Goal: Information Seeking & Learning: Compare options

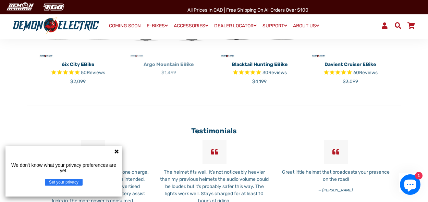
scroll to position [1505, 0]
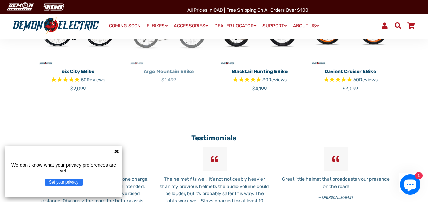
click at [72, 185] on button "Set your privacy" at bounding box center [64, 182] width 38 height 7
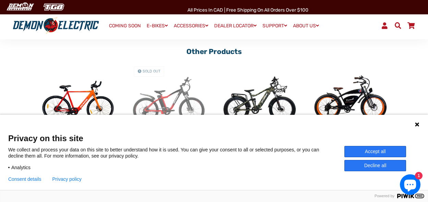
scroll to position [1426, 0]
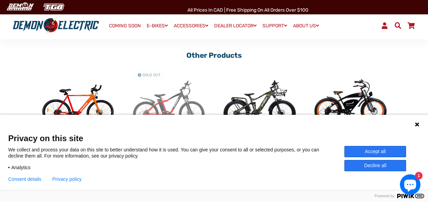
click at [375, 168] on button "Decline all" at bounding box center [375, 165] width 62 height 11
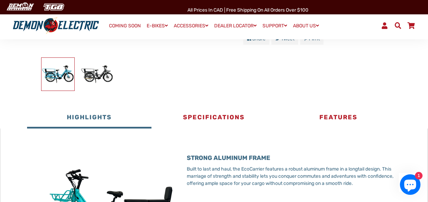
scroll to position [224, 0]
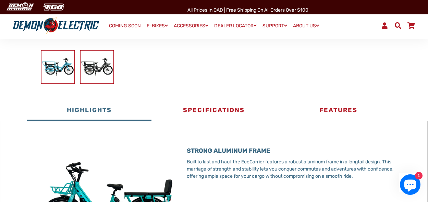
click at [103, 69] on img at bounding box center [97, 67] width 33 height 33
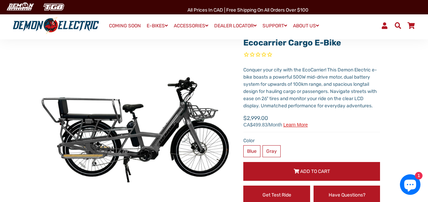
scroll to position [43, 0]
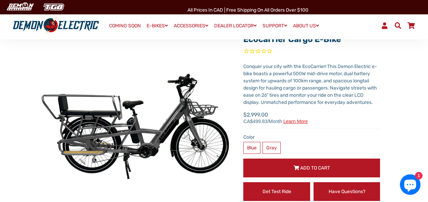
click at [297, 122] on span "Learn more" at bounding box center [295, 121] width 25 height 5
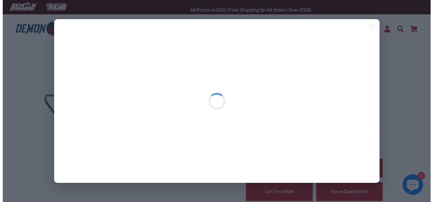
scroll to position [0, 0]
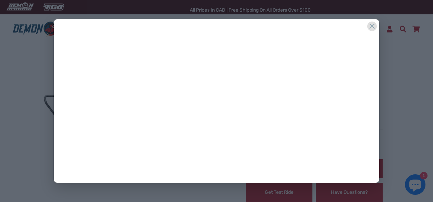
click at [369, 26] on icon at bounding box center [372, 27] width 10 height 10
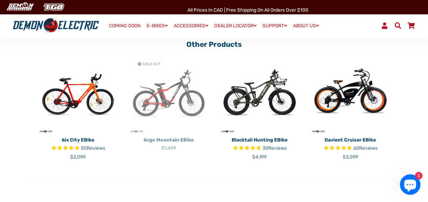
scroll to position [1461, 0]
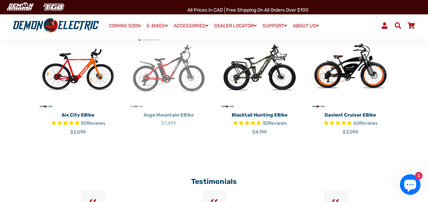
click at [170, 78] on img at bounding box center [168, 69] width 81 height 81
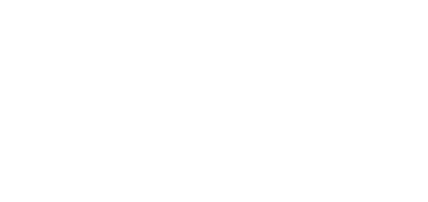
select select "******"
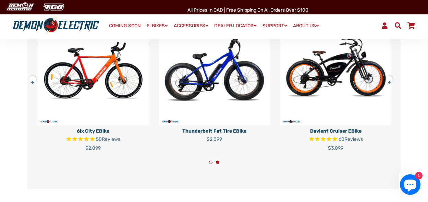
scroll to position [1325, 0]
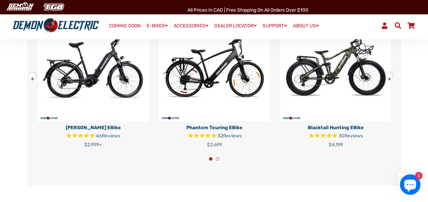
click at [393, 79] on button at bounding box center [391, 75] width 12 height 12
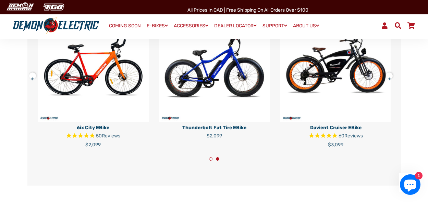
click at [387, 80] on button at bounding box center [391, 75] width 12 height 12
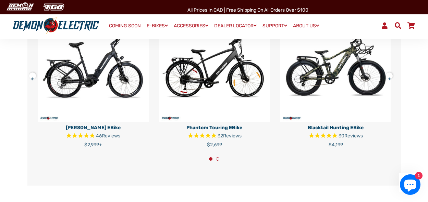
click at [387, 80] on button at bounding box center [391, 75] width 12 height 12
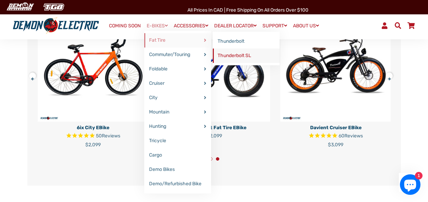
click at [233, 55] on link "Thunderbolt SL" at bounding box center [246, 56] width 67 height 14
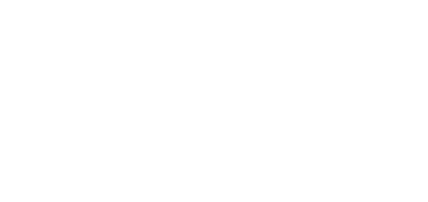
select select "******"
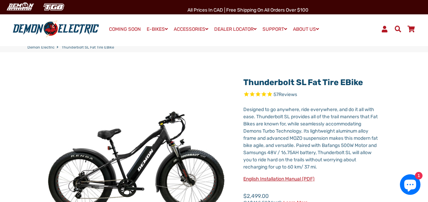
select select "******"
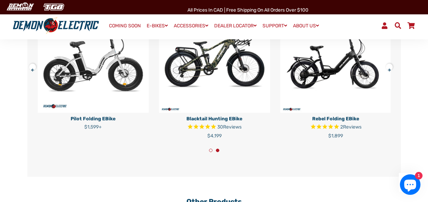
scroll to position [1528, 0]
